Goal: Information Seeking & Learning: Find specific fact

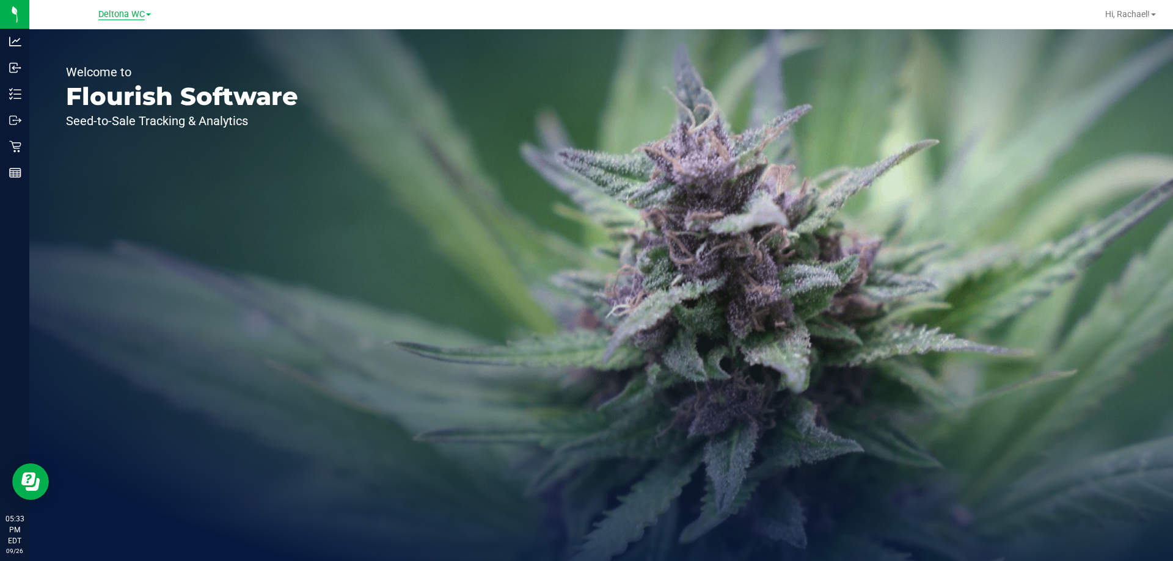
click at [117, 15] on span "Deltona WC" at bounding box center [121, 14] width 46 height 11
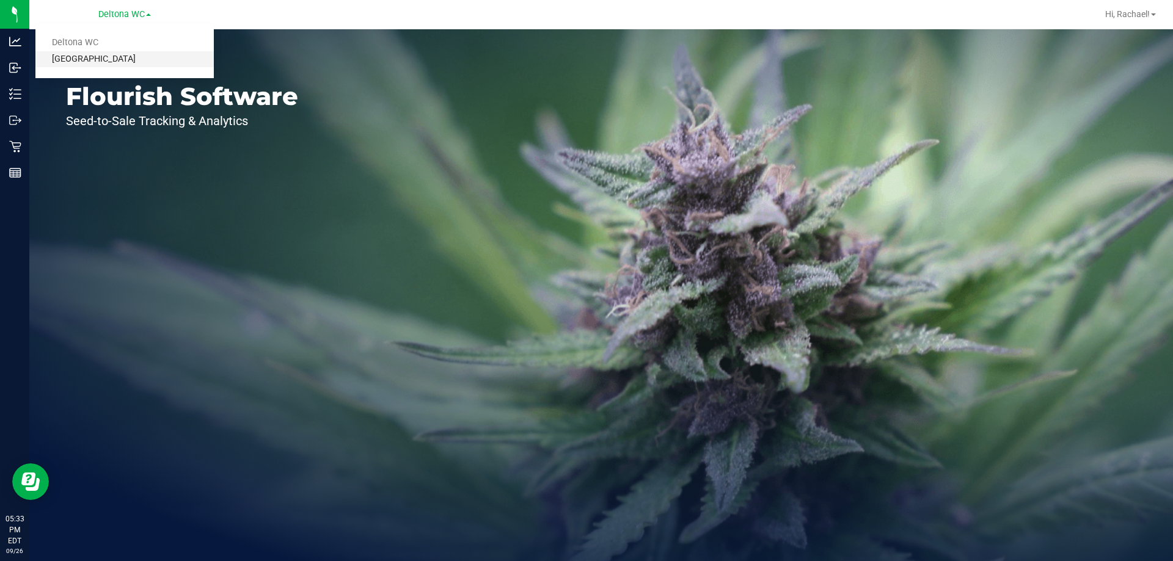
click at [110, 57] on link "[GEOGRAPHIC_DATA]" at bounding box center [124, 59] width 178 height 16
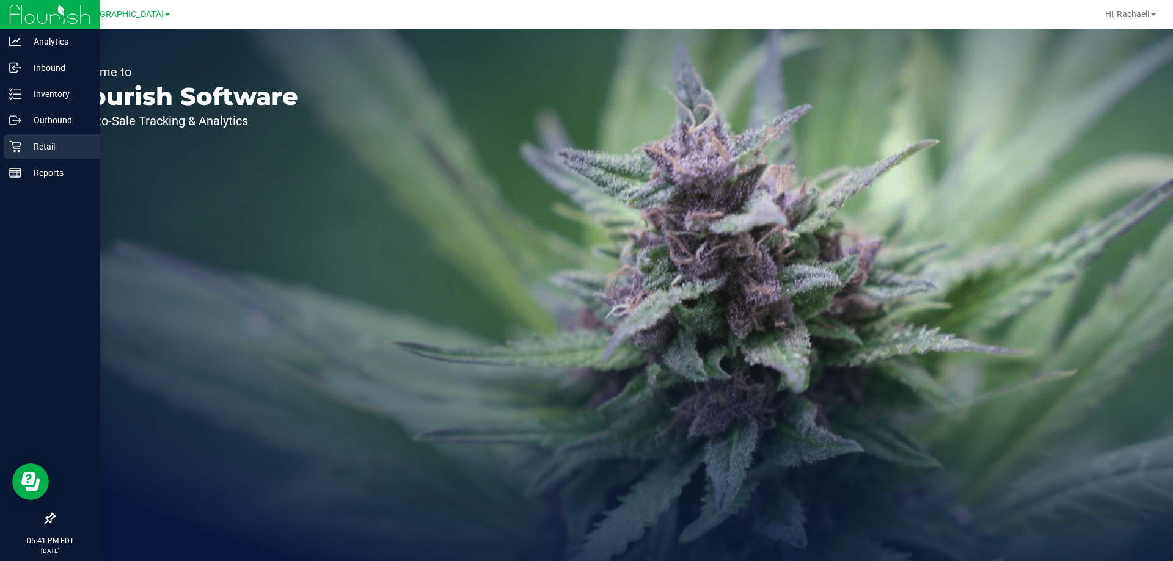
click at [48, 139] on div "Retail" at bounding box center [52, 146] width 96 height 24
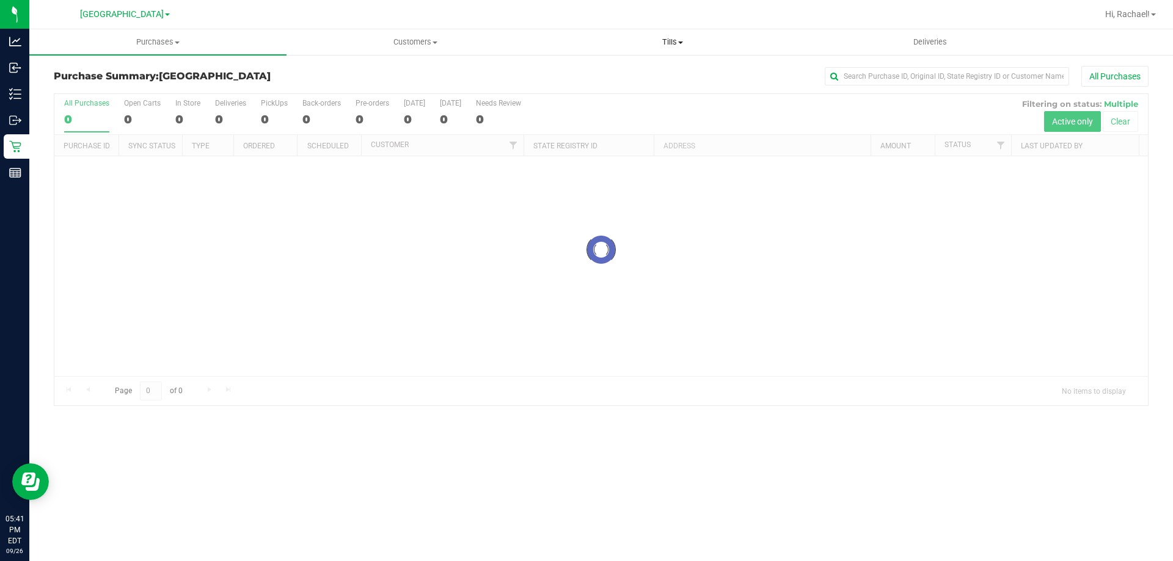
click at [677, 43] on span "Tills" at bounding box center [672, 42] width 256 height 11
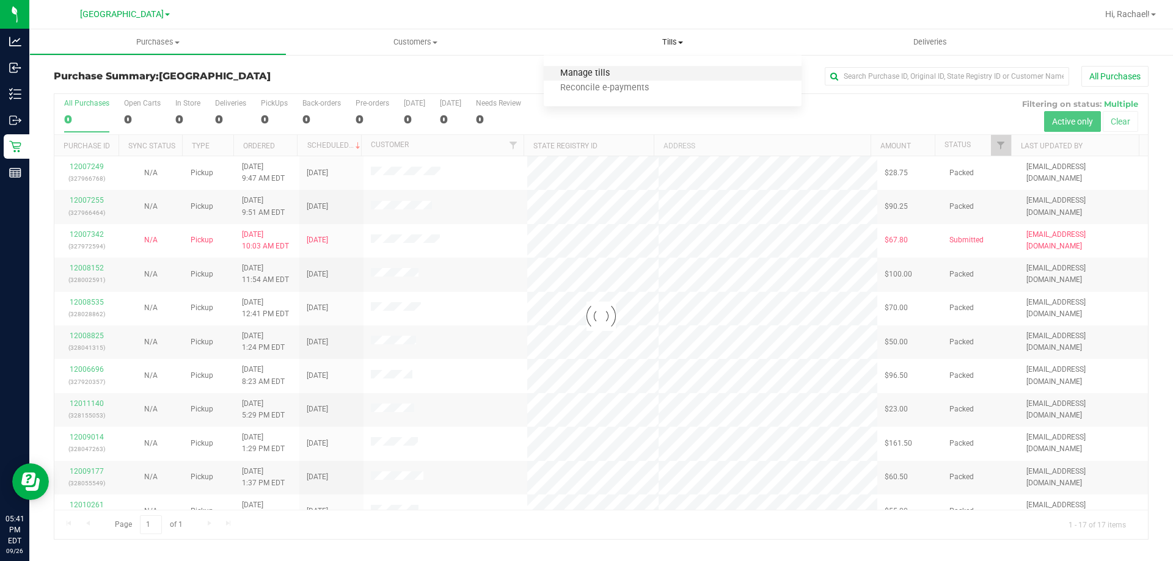
click at [605, 75] on span "Manage tills" at bounding box center [585, 73] width 82 height 10
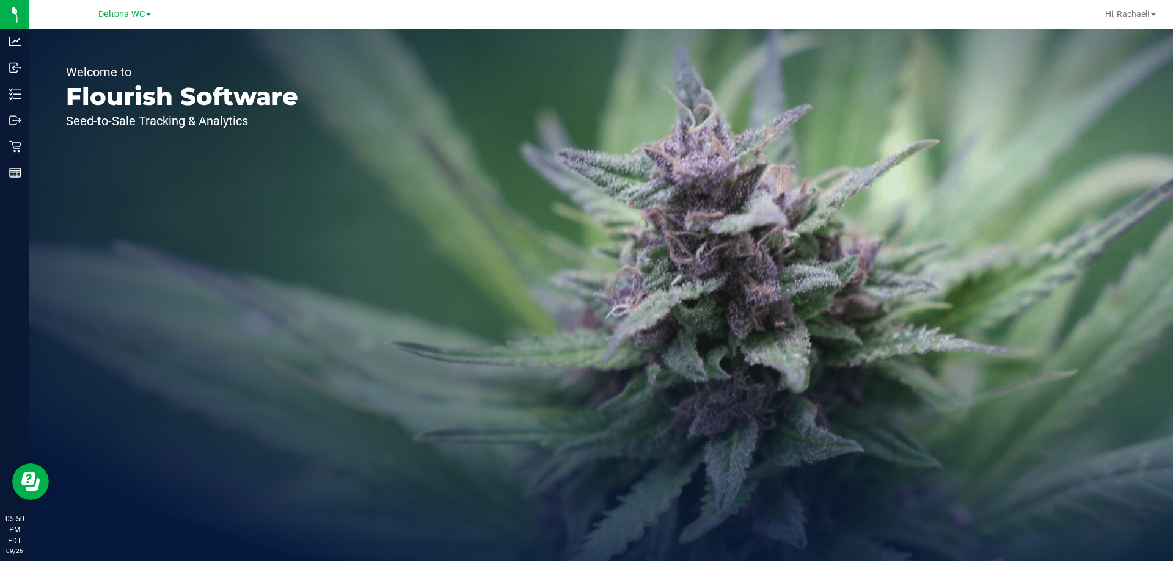
click at [126, 18] on span "Deltona WC" at bounding box center [121, 14] width 46 height 11
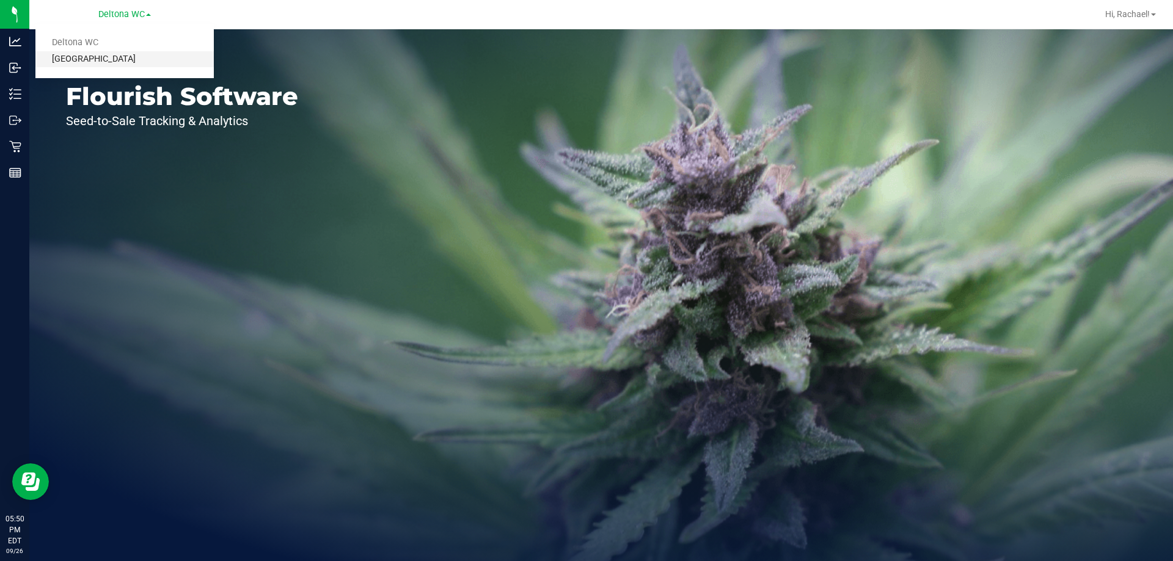
click at [106, 52] on link "[GEOGRAPHIC_DATA]" at bounding box center [124, 59] width 178 height 16
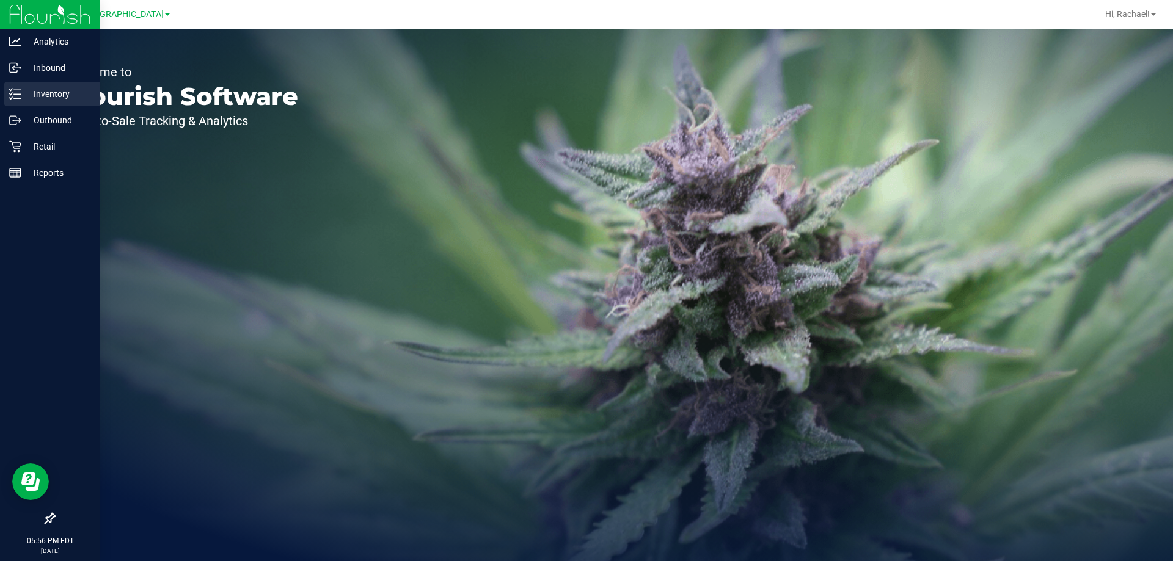
click at [40, 96] on p "Inventory" at bounding box center [57, 94] width 73 height 15
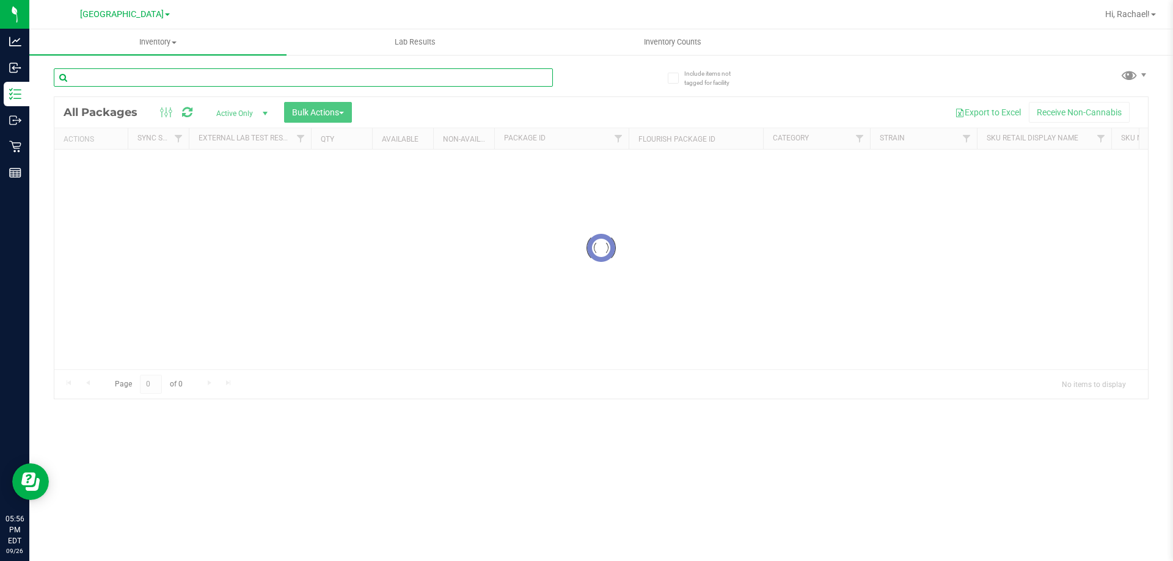
click at [183, 79] on input "text" at bounding box center [303, 77] width 499 height 18
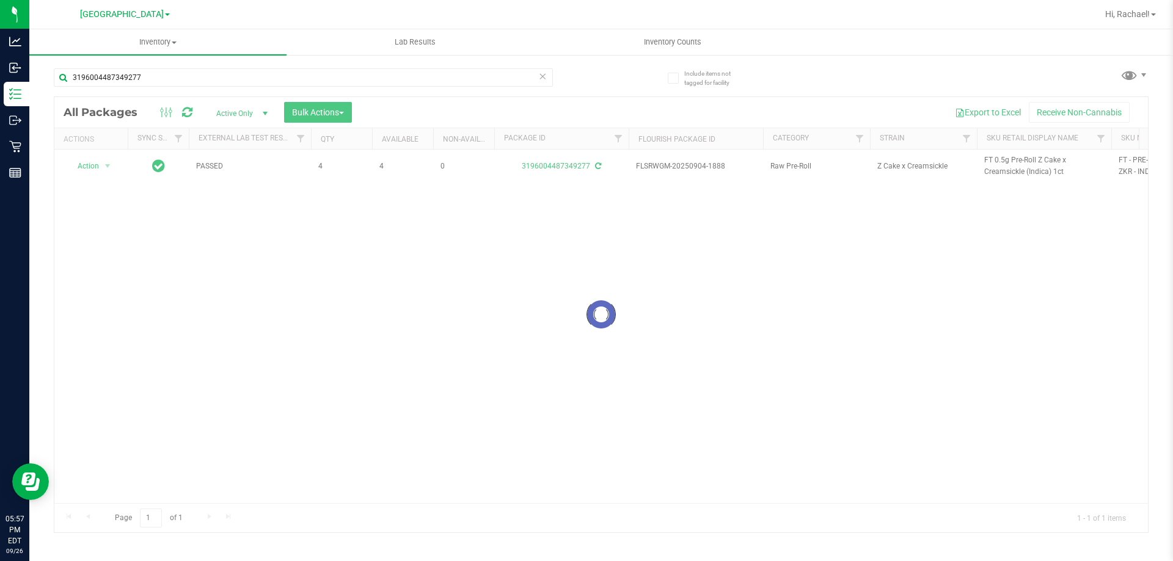
click at [1011, 164] on div at bounding box center [600, 314] width 1093 height 435
click at [1008, 156] on span "FT 0.5g Pre-Roll Z Cake x Creamsickle (Indica) 1ct" at bounding box center [1044, 166] width 120 height 23
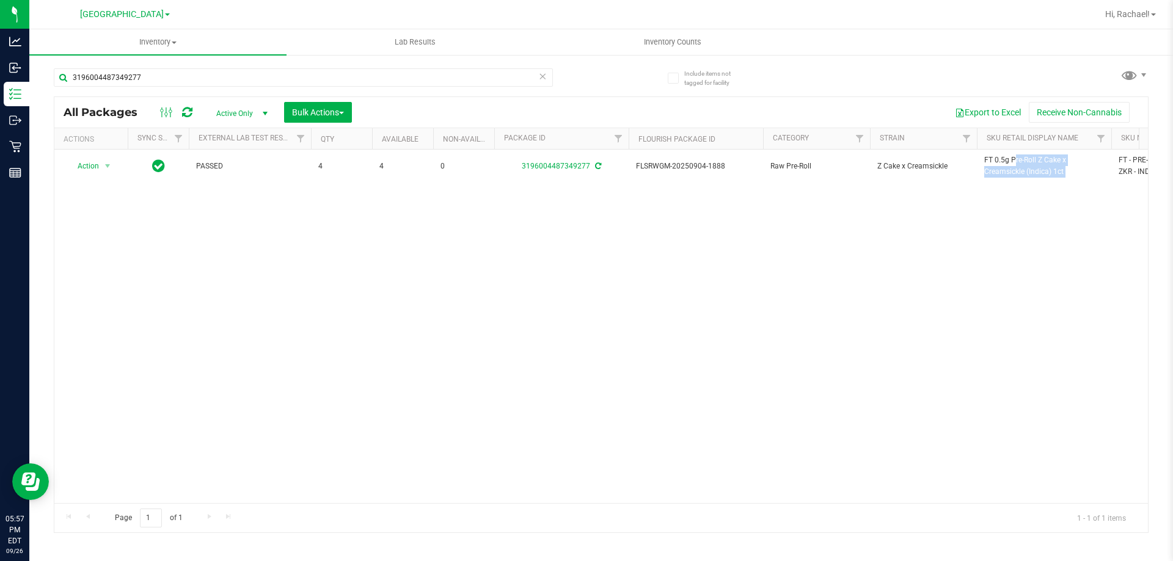
click at [1008, 156] on span "FT 0.5g Pre-Roll Z Cake x Creamsickle (Indica) 1ct" at bounding box center [1044, 166] width 120 height 23
copy tr "FT 0.5g Pre-Roll Z Cake x Creamsickle (Indica) 1ct"
click at [245, 75] on input "3196004487349277" at bounding box center [303, 77] width 499 height 18
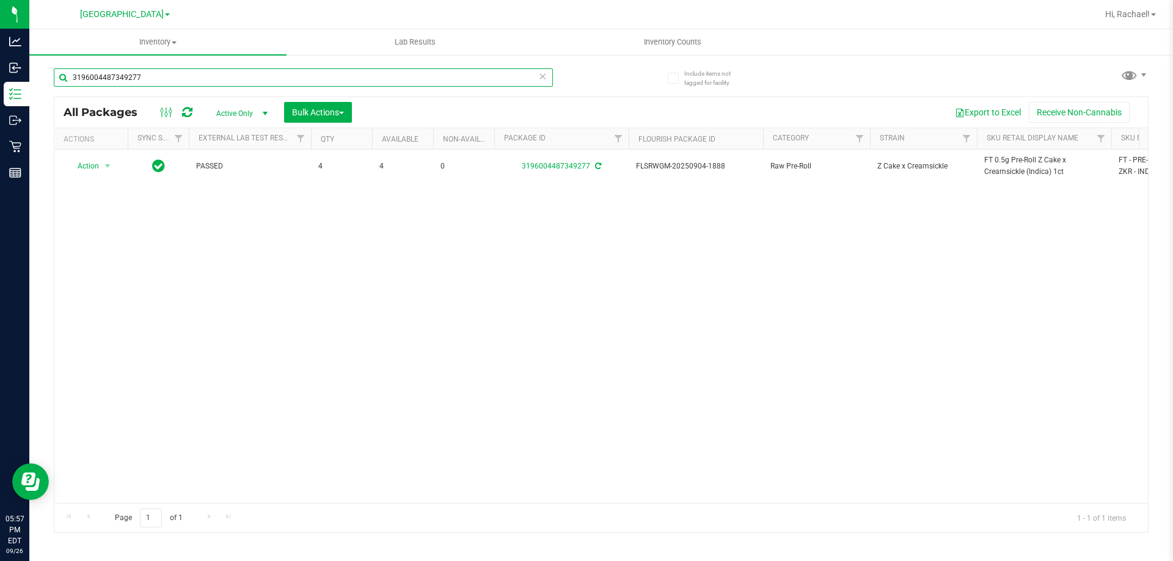
paste input "FT 0.5g Pre-Roll Z Cake x Creamsickle (Indica) 1ct"
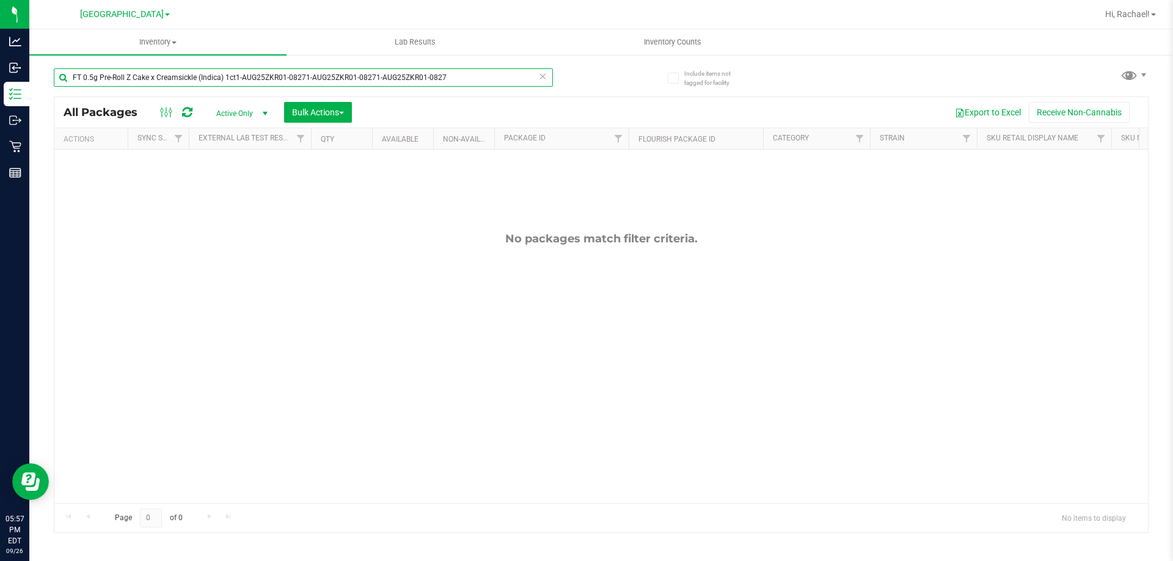
type input "FT 0.5g Pre-Roll Z Cake x Creamsickle (Indica) 1ct1-AUG25ZKR01-08271-AUG25ZKR01…"
